Goal: Transaction & Acquisition: Download file/media

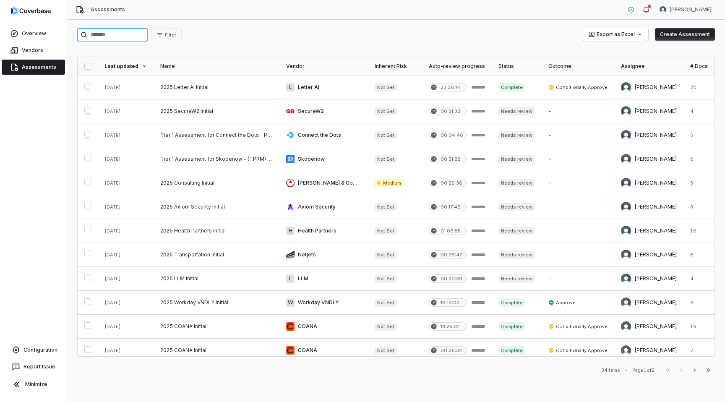
click at [122, 35] on input "search" at bounding box center [112, 34] width 71 height 13
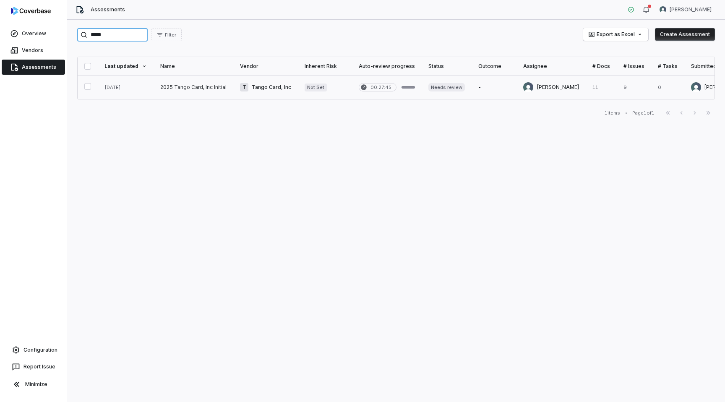
type input "*****"
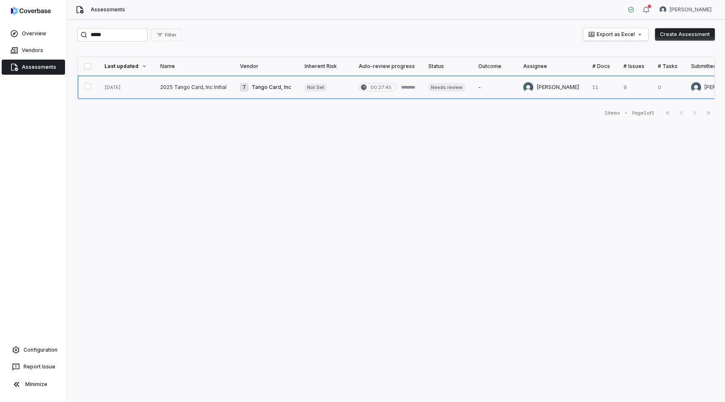
click at [264, 90] on link at bounding box center [265, 88] width 65 height 24
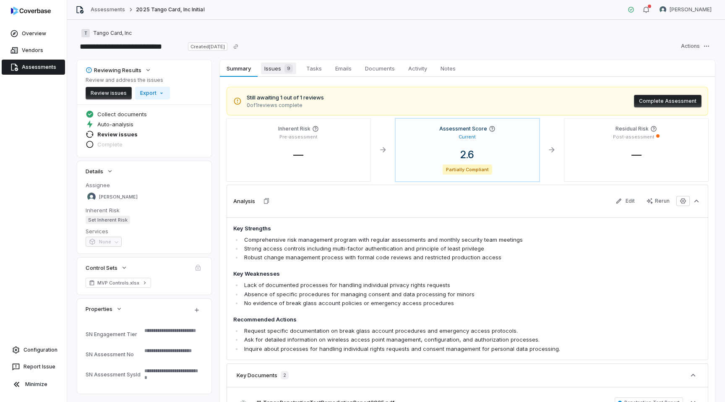
click at [280, 71] on span "Issues 9" at bounding box center [278, 69] width 35 height 12
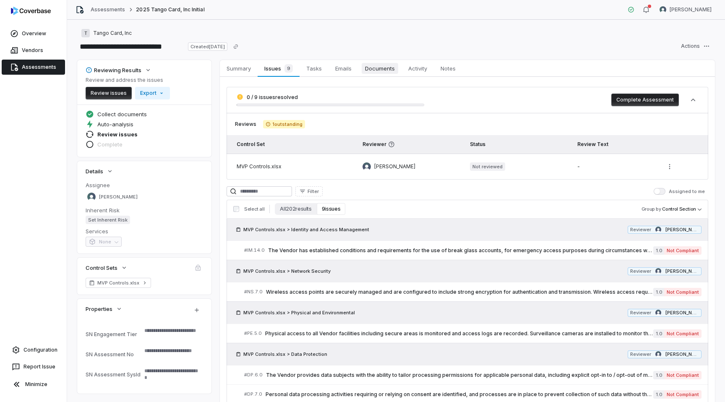
click at [373, 71] on span "Documents" at bounding box center [380, 68] width 37 height 11
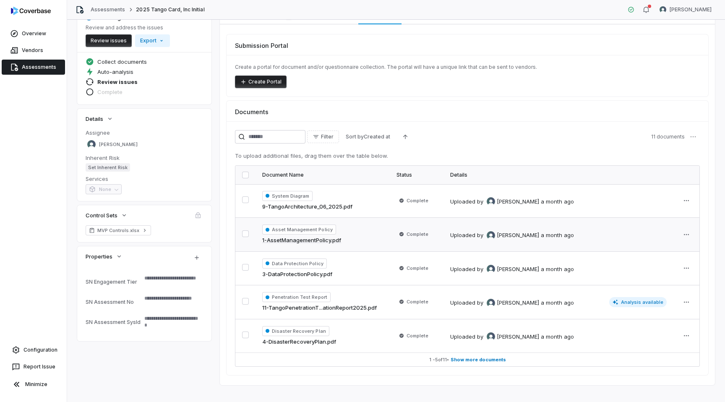
scroll to position [63, 0]
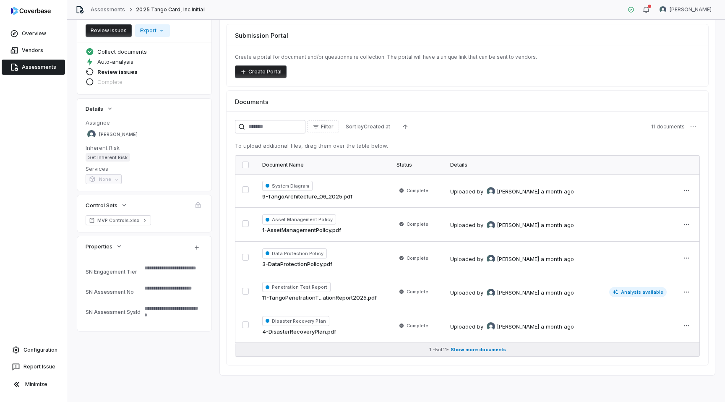
click at [471, 347] on span "Show more documents" at bounding box center [478, 350] width 55 height 6
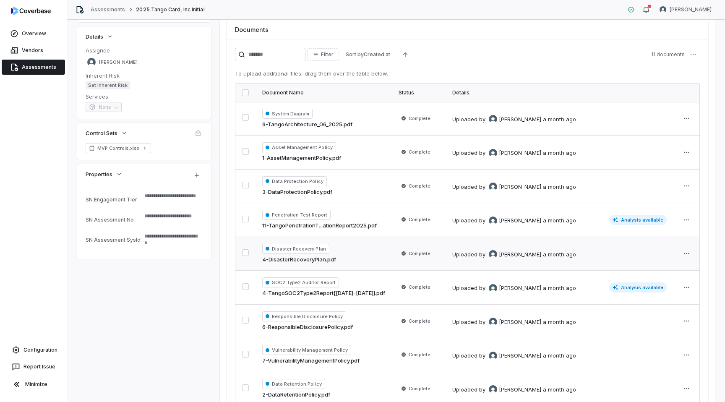
scroll to position [134, 0]
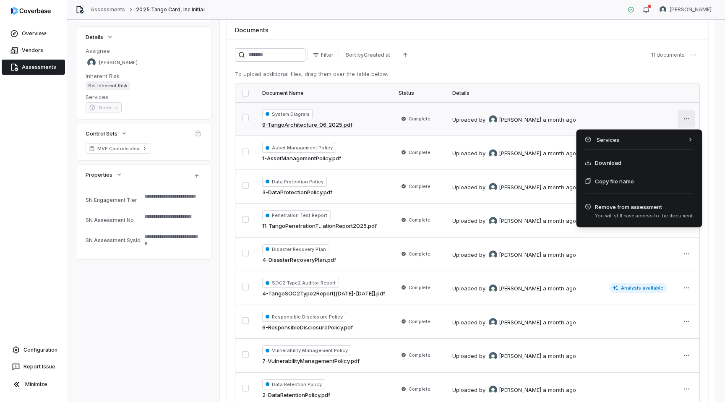
click at [688, 121] on html "**********" at bounding box center [362, 201] width 725 height 402
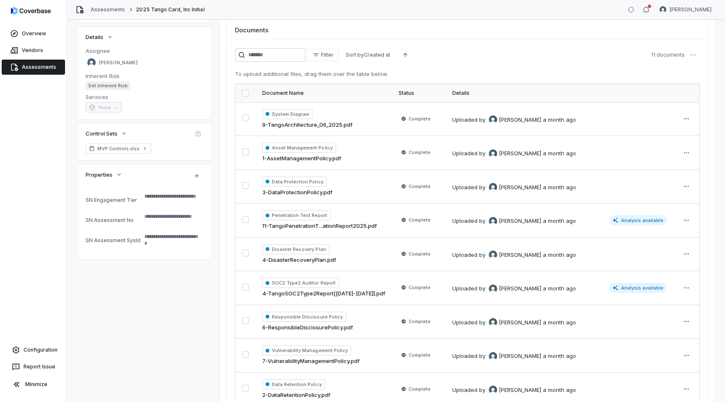
click at [248, 93] on html "**********" at bounding box center [362, 201] width 725 height 402
click at [247, 93] on button "button" at bounding box center [245, 93] width 7 height 7
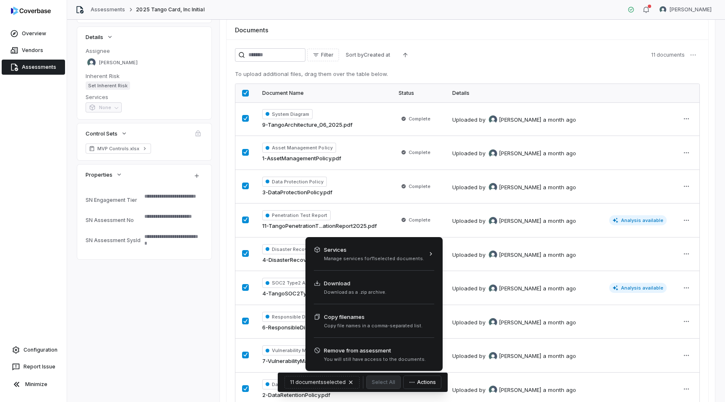
click at [427, 381] on button "Actions" at bounding box center [422, 382] width 37 height 13
click at [399, 293] on div "Download Download as a .zip archive." at bounding box center [374, 287] width 131 height 26
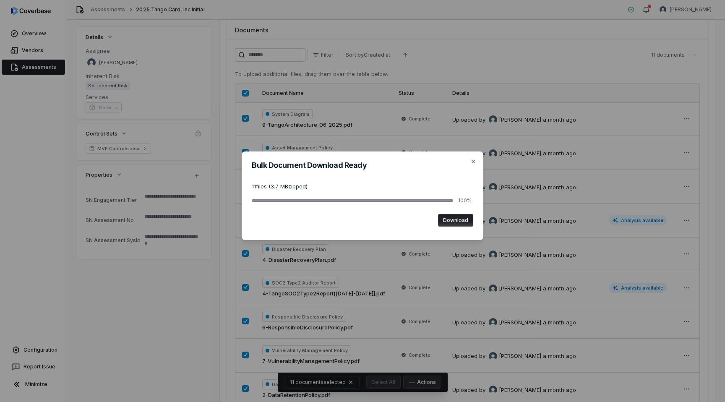
click at [452, 222] on button "Download" at bounding box center [455, 220] width 35 height 13
click at [474, 162] on icon "button" at bounding box center [473, 161] width 3 height 3
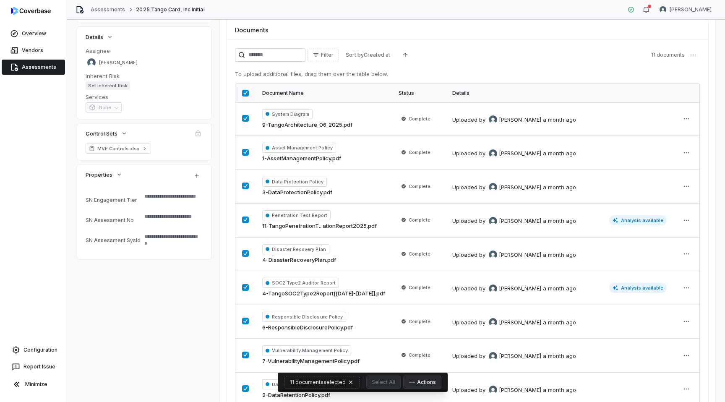
type textarea "*"
